Goal: Information Seeking & Learning: Learn about a topic

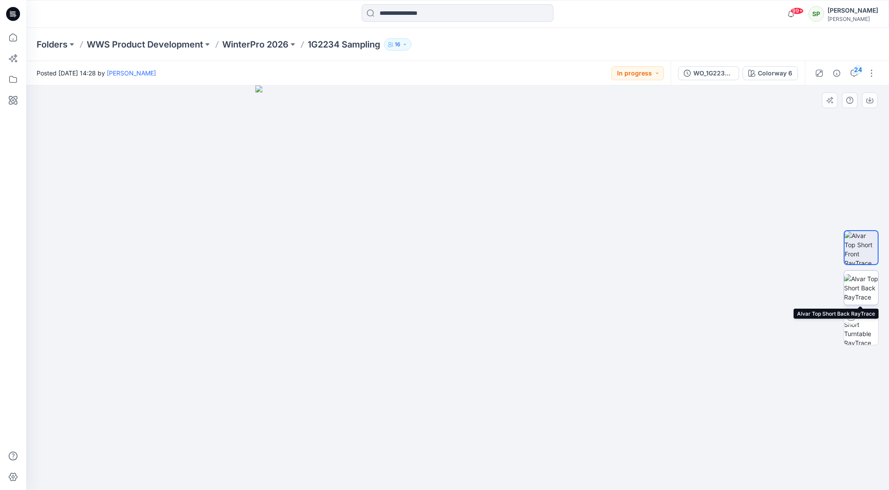
click at [859, 293] on img at bounding box center [861, 287] width 34 height 27
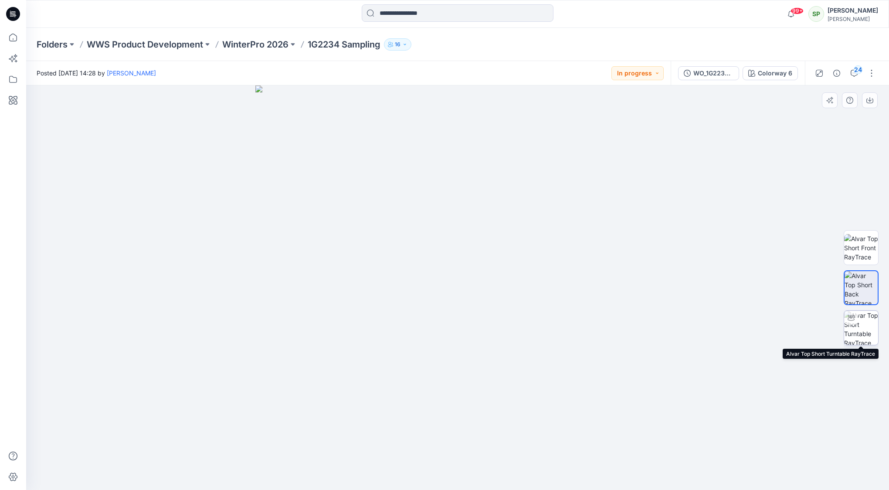
click at [865, 328] on img at bounding box center [861, 328] width 34 height 34
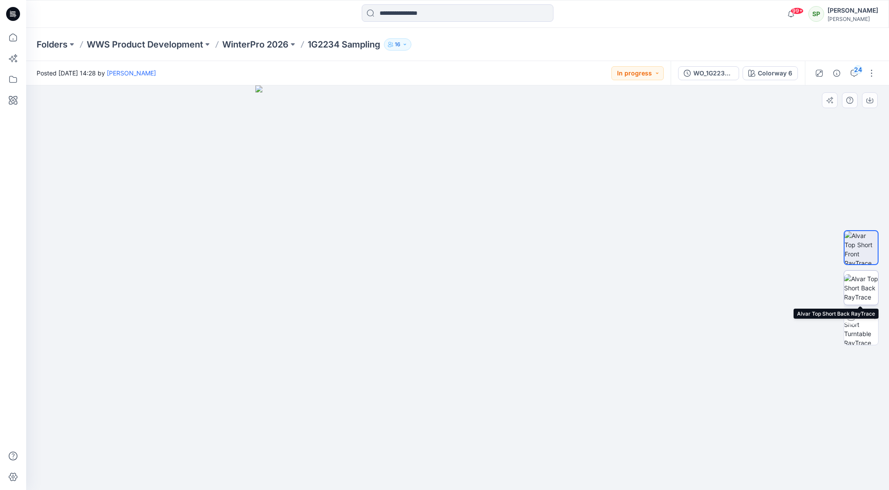
click at [856, 289] on img at bounding box center [861, 287] width 34 height 27
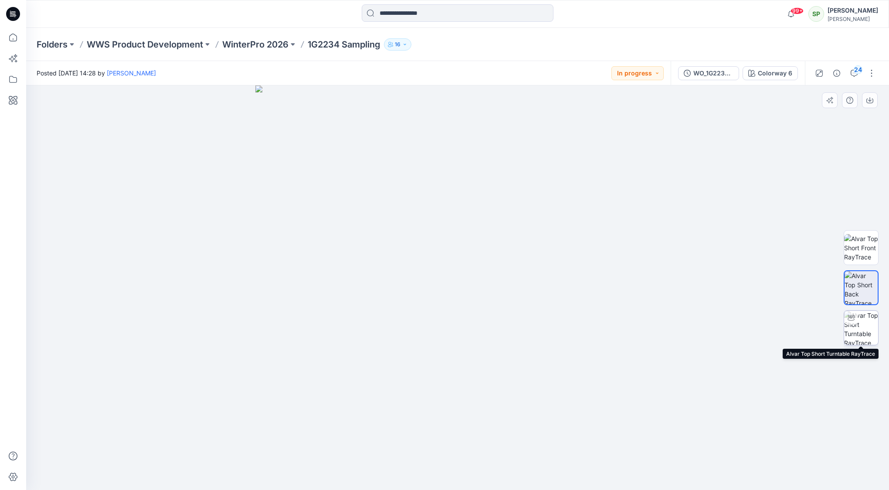
click at [862, 326] on img at bounding box center [861, 328] width 34 height 34
click at [855, 71] on div "24" at bounding box center [857, 69] width 9 height 9
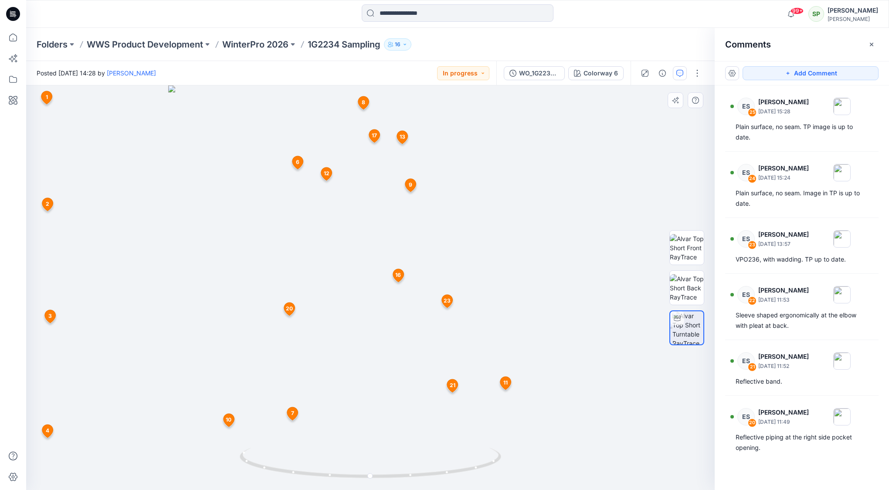
click at [44, 98] on icon at bounding box center [46, 97] width 11 height 13
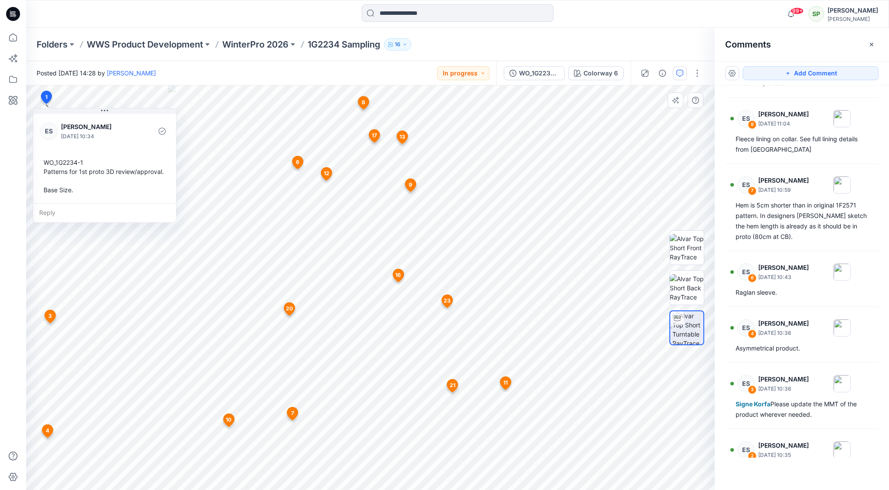
scroll to position [1167, 0]
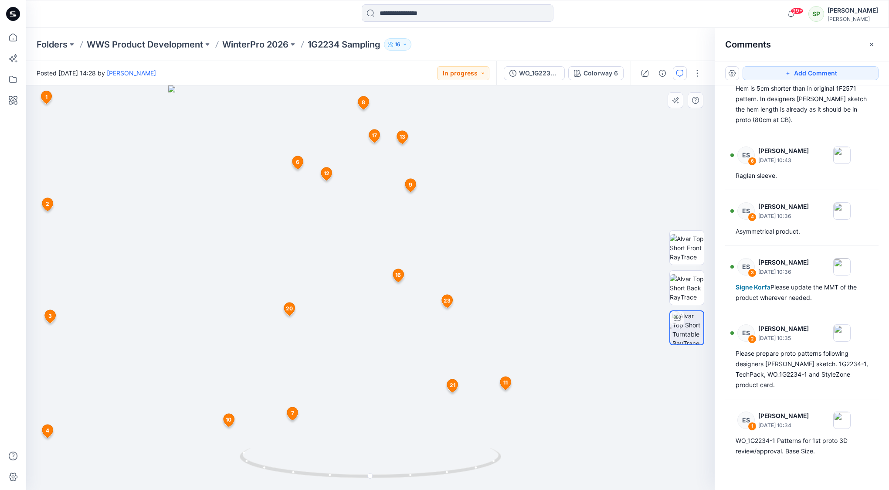
click at [50, 206] on icon at bounding box center [47, 204] width 11 height 13
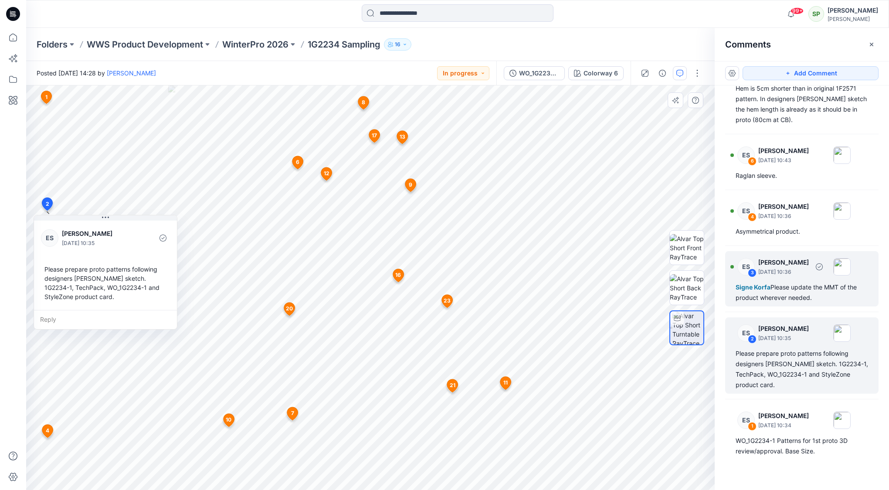
click at [786, 272] on p "[DATE] 10:36" at bounding box center [783, 271] width 51 height 9
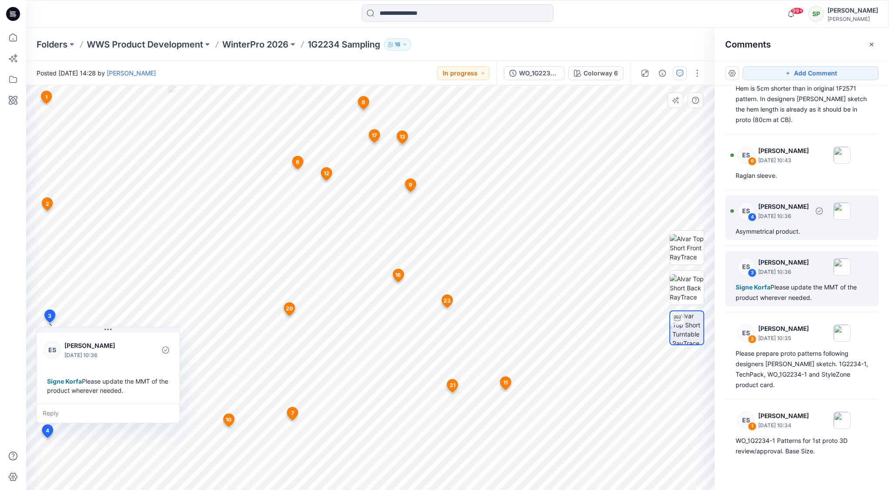
click at [781, 226] on div "Asymmetrical product." at bounding box center [801, 231] width 132 height 10
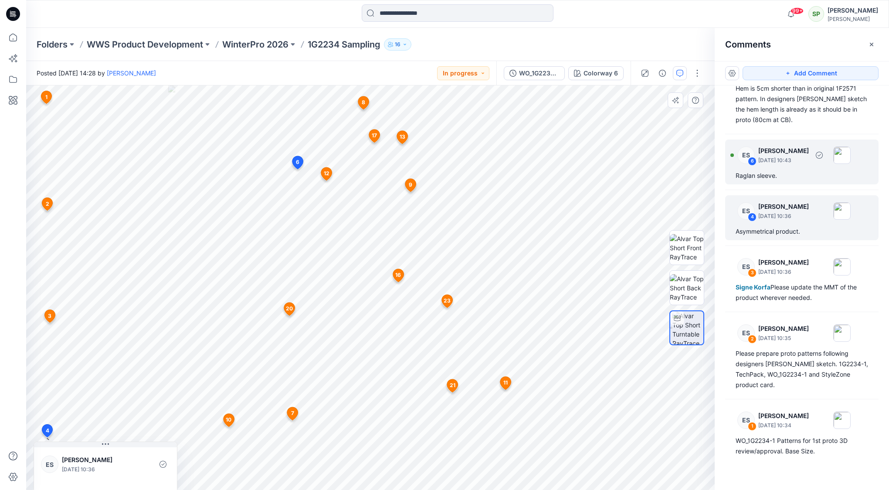
click at [787, 170] on div "Raglan sleeve." at bounding box center [801, 175] width 132 height 10
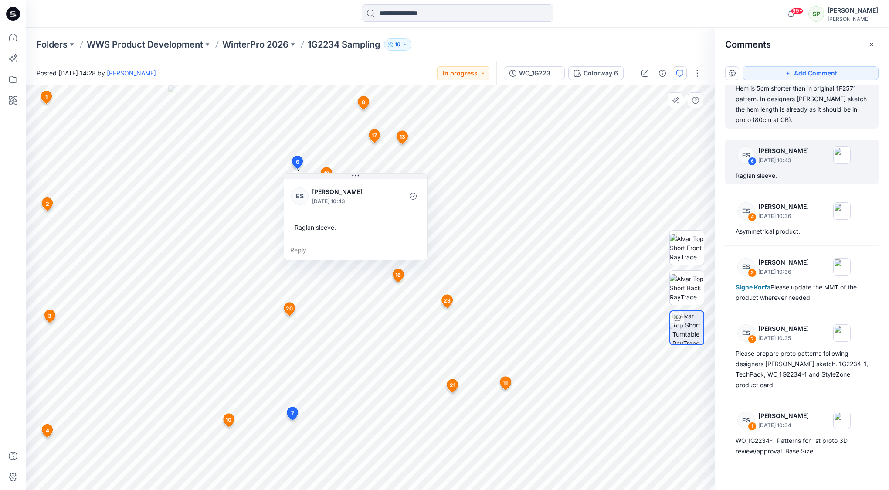
click at [790, 113] on div "Hem is 5cm shorter than in original 1F2571 pattern. In designers [PERSON_NAME] …" at bounding box center [801, 104] width 132 height 42
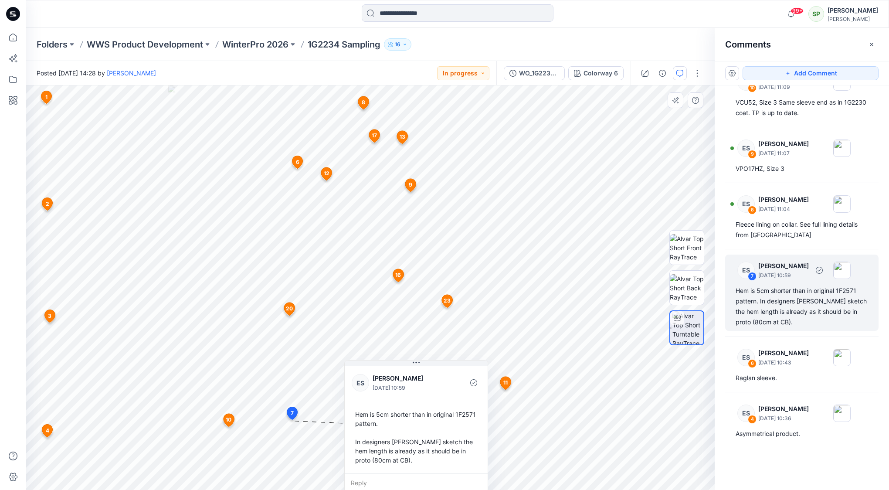
scroll to position [958, 0]
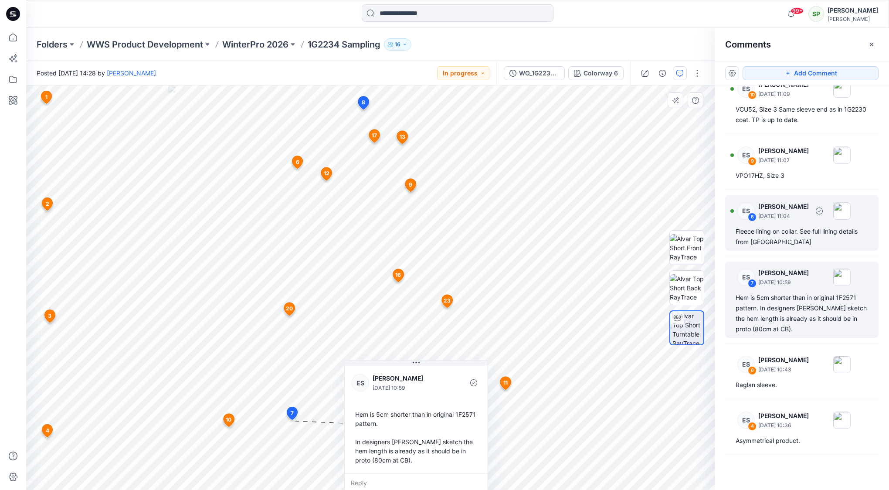
click at [800, 223] on div "ES 8 [PERSON_NAME] [DATE] 11:04 Fleece lining on collar. See full lining detail…" at bounding box center [801, 222] width 153 height 55
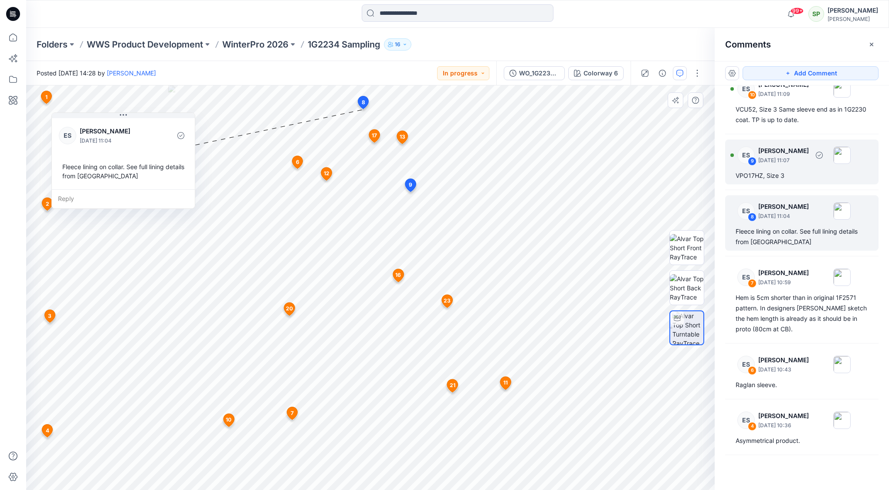
click at [782, 156] on p "[DATE] 11:07" at bounding box center [783, 160] width 51 height 9
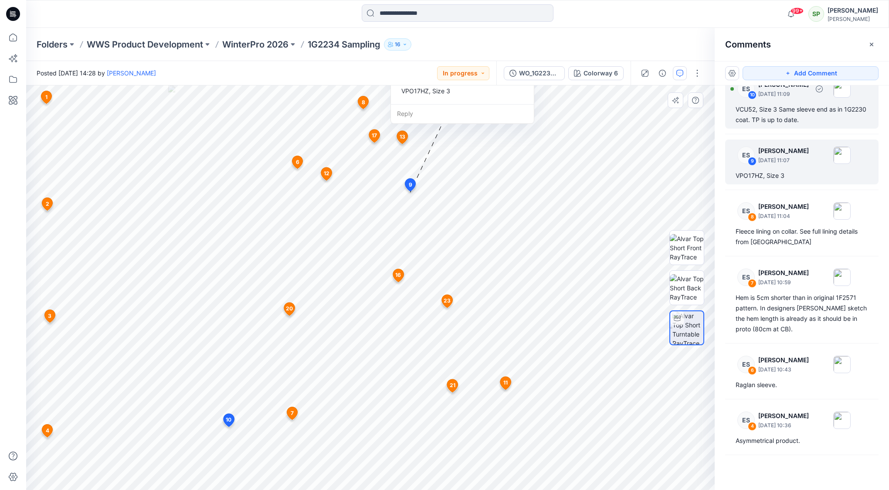
click at [782, 113] on div "VCU52, Size 3 Same sleeve end as in 1G2230 coat. TP is up to date." at bounding box center [801, 114] width 132 height 21
